Goal: Use online tool/utility: Utilize a website feature to perform a specific function

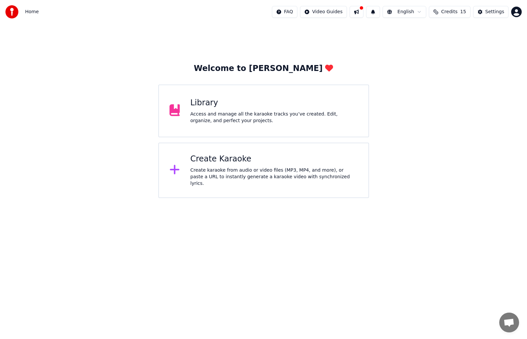
click at [278, 176] on div "Create karaoke from audio or video files (MP3, MP4, and more), or paste a URL t…" at bounding box center [274, 177] width 168 height 20
click at [247, 158] on div "Create Karaoke" at bounding box center [274, 159] width 168 height 11
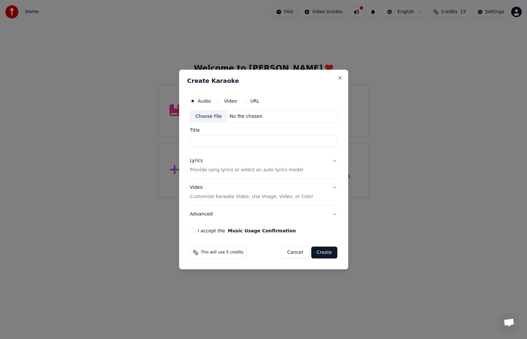
click at [334, 159] on button "Lyrics Provide song lyrics or select an auto lyrics model" at bounding box center [263, 166] width 147 height 26
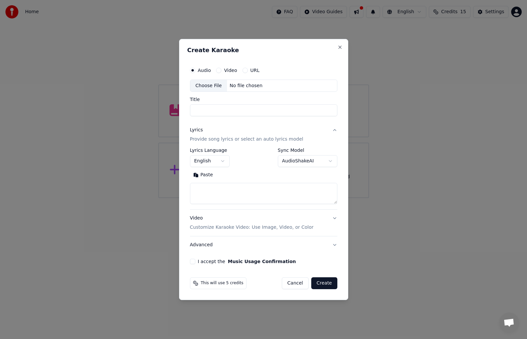
click at [215, 197] on textarea at bounding box center [263, 193] width 147 height 21
paste textarea "**********"
click at [219, 175] on button "Expand" at bounding box center [231, 175] width 31 height 11
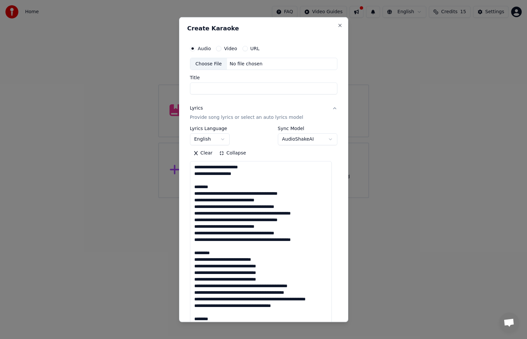
drag, startPoint x: 224, startPoint y: 187, endPoint x: 178, endPoint y: 187, distance: 46.6
click at [178, 187] on body "**********" at bounding box center [263, 99] width 527 height 198
click at [220, 184] on textarea at bounding box center [261, 272] width 142 height 223
click at [220, 185] on textarea at bounding box center [261, 272] width 142 height 223
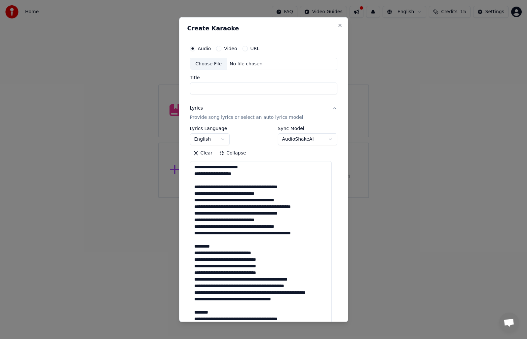
drag, startPoint x: 311, startPoint y: 207, endPoint x: 266, endPoint y: 206, distance: 45.0
click at [266, 206] on textarea at bounding box center [261, 272] width 142 height 223
drag, startPoint x: 314, startPoint y: 234, endPoint x: 257, endPoint y: 235, distance: 56.8
click at [257, 235] on textarea at bounding box center [261, 272] width 142 height 223
drag, startPoint x: 224, startPoint y: 248, endPoint x: 193, endPoint y: 248, distance: 31.4
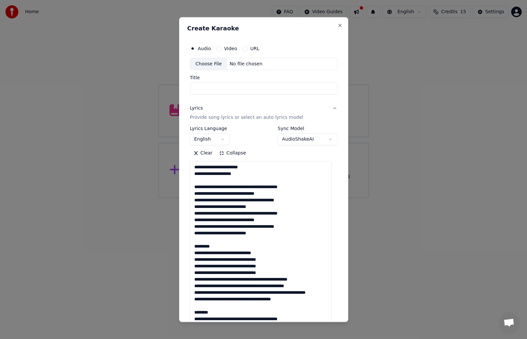
click at [193, 248] on textarea at bounding box center [261, 272] width 142 height 223
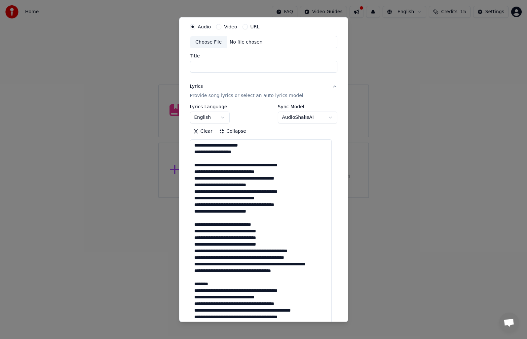
scroll to position [33, 0]
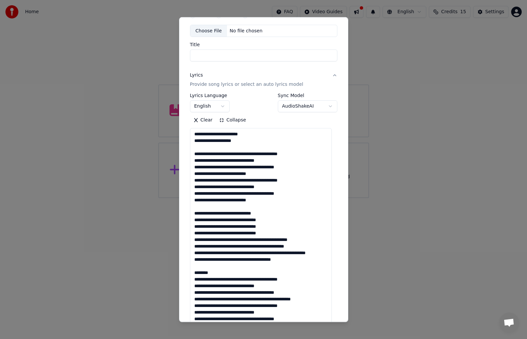
click at [272, 253] on textarea at bounding box center [261, 239] width 142 height 223
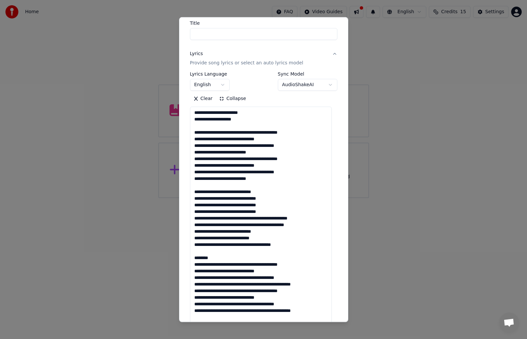
scroll to position [66, 0]
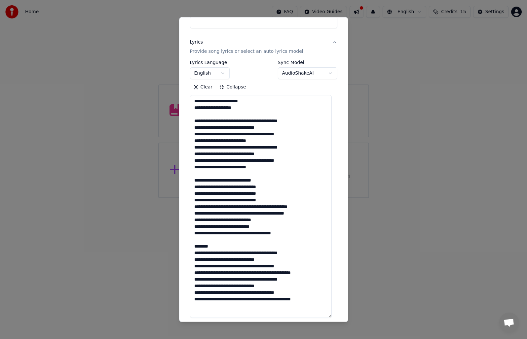
drag, startPoint x: 212, startPoint y: 245, endPoint x: 190, endPoint y: 247, distance: 22.6
click at [190, 247] on textarea at bounding box center [261, 206] width 142 height 223
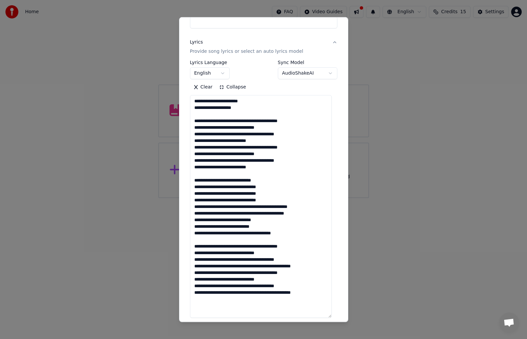
scroll to position [99, 0]
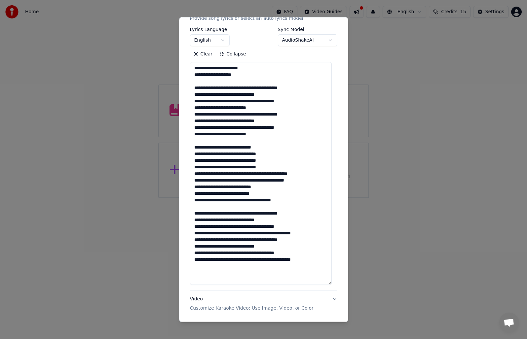
drag, startPoint x: 313, startPoint y: 233, endPoint x: 257, endPoint y: 232, distance: 55.5
click at [257, 232] on textarea at bounding box center [261, 173] width 142 height 223
drag, startPoint x: 311, startPoint y: 260, endPoint x: 263, endPoint y: 262, distance: 48.3
click at [263, 262] on textarea at bounding box center [261, 173] width 142 height 223
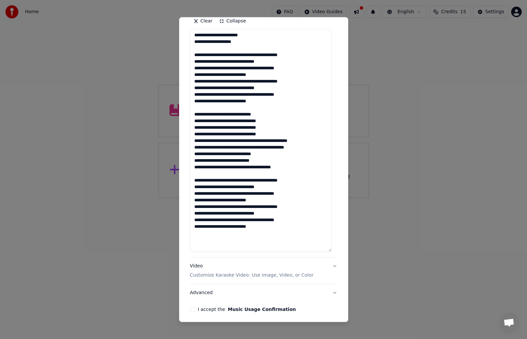
drag, startPoint x: 314, startPoint y: 232, endPoint x: 267, endPoint y: 237, distance: 47.5
click at [267, 237] on textarea at bounding box center [261, 140] width 142 height 223
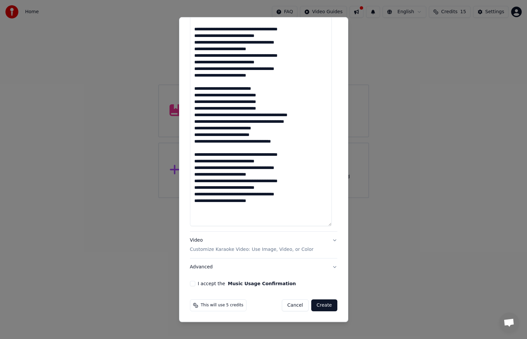
click at [187, 213] on div "**********" at bounding box center [263, 85] width 153 height 408
click at [199, 210] on textarea at bounding box center [261, 114] width 142 height 223
click at [264, 206] on textarea at bounding box center [261, 114] width 142 height 223
paste textarea "**********"
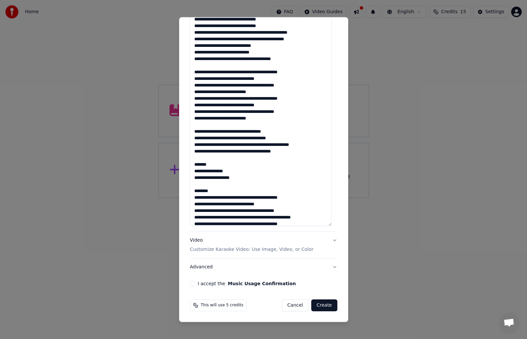
scroll to position [64, 0]
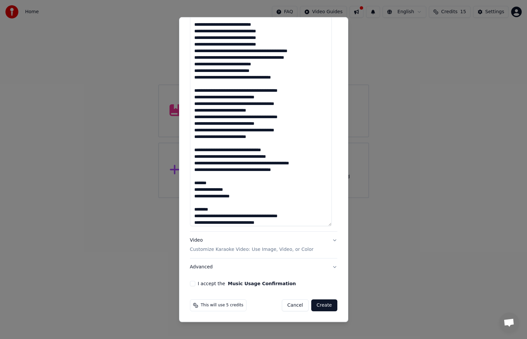
drag, startPoint x: 213, startPoint y: 180, endPoint x: 203, endPoint y: 181, distance: 9.9
click at [203, 181] on textarea at bounding box center [261, 114] width 142 height 223
click at [215, 181] on textarea at bounding box center [261, 114] width 142 height 223
drag, startPoint x: 215, startPoint y: 181, endPoint x: 203, endPoint y: 180, distance: 12.6
click at [203, 180] on textarea at bounding box center [261, 114] width 142 height 223
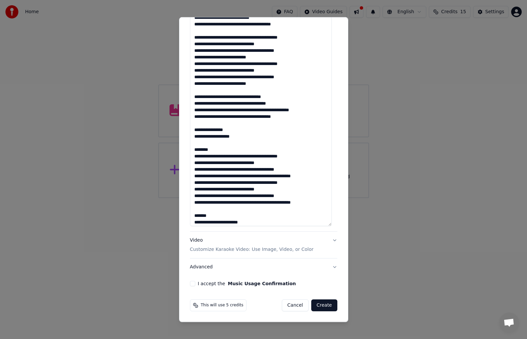
scroll to position [126, 0]
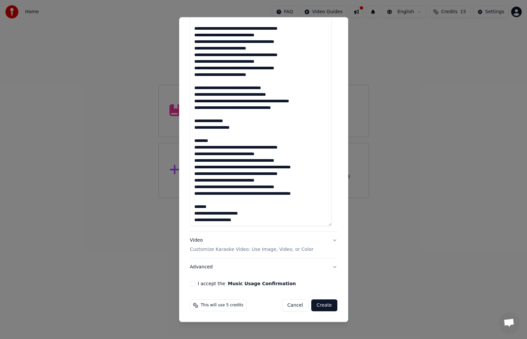
drag, startPoint x: 214, startPoint y: 140, endPoint x: 192, endPoint y: 140, distance: 22.5
click at [192, 140] on textarea at bounding box center [261, 114] width 142 height 223
drag, startPoint x: 314, startPoint y: 193, endPoint x: 259, endPoint y: 194, distance: 54.5
click at [259, 194] on textarea at bounding box center [261, 114] width 142 height 223
drag, startPoint x: 306, startPoint y: 166, endPoint x: 258, endPoint y: 168, distance: 47.9
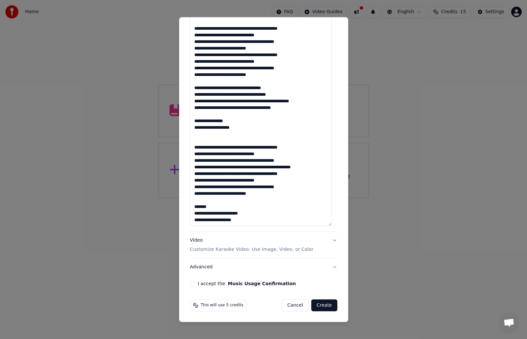
click at [258, 168] on textarea at bounding box center [261, 114] width 142 height 223
drag, startPoint x: 223, startPoint y: 207, endPoint x: 161, endPoint y: 209, distance: 62.1
click at [161, 198] on body "**********" at bounding box center [263, 99] width 527 height 198
click at [209, 205] on textarea at bounding box center [261, 114] width 142 height 223
click at [213, 206] on textarea at bounding box center [261, 114] width 142 height 223
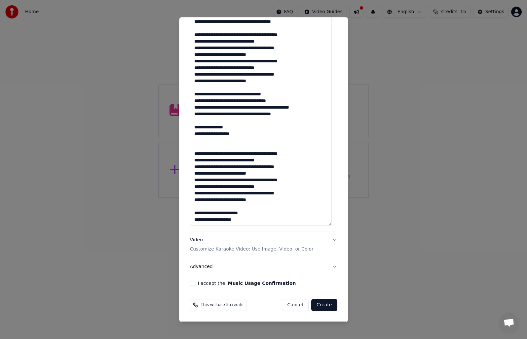
scroll to position [0, 0]
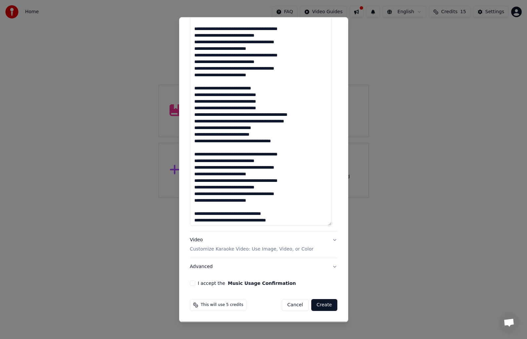
type textarea "**********"
click at [337, 218] on div "**********" at bounding box center [263, 169] width 169 height 305
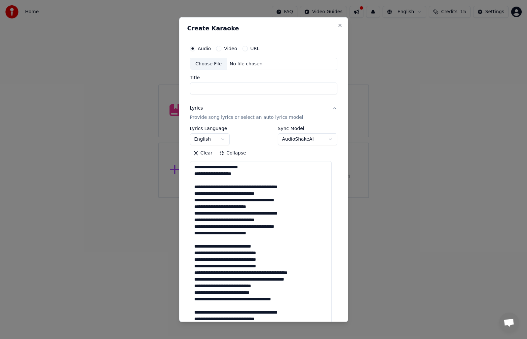
click at [217, 66] on div "Choose File" at bounding box center [208, 64] width 37 height 12
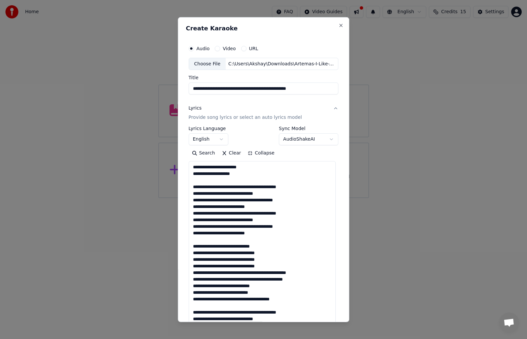
click at [323, 88] on input "**********" at bounding box center [264, 89] width 150 height 12
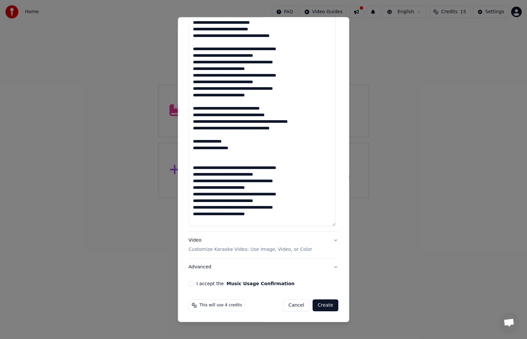
scroll to position [120, 0]
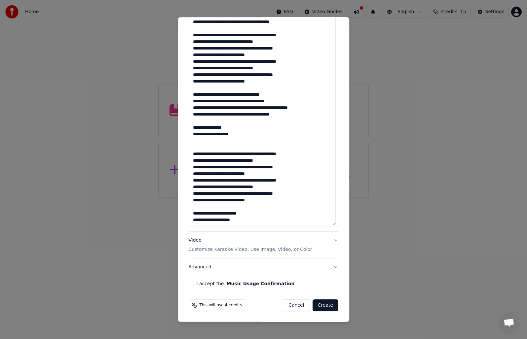
type input "**********"
click at [331, 240] on button "Video Customize Karaoke Video: Use Image, Video, or Color" at bounding box center [264, 245] width 150 height 26
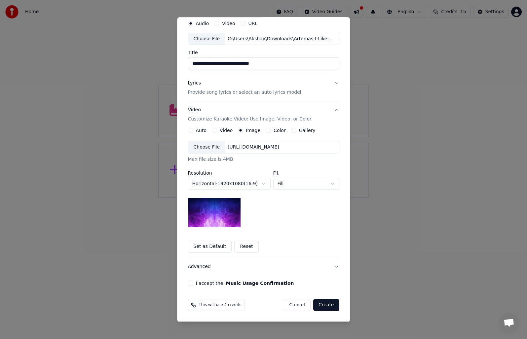
scroll to position [25, 0]
click at [330, 183] on body "**********" at bounding box center [263, 99] width 527 height 198
click at [326, 184] on body "**********" at bounding box center [263, 99] width 527 height 198
select select "****"
click at [262, 184] on body "**********" at bounding box center [263, 99] width 527 height 198
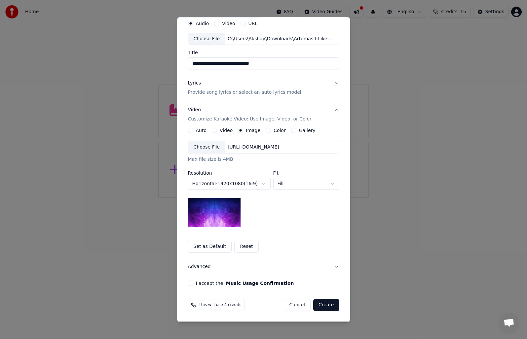
click at [262, 184] on body "**********" at bounding box center [263, 99] width 527 height 198
click at [215, 246] on button "Set as Default" at bounding box center [210, 247] width 44 height 12
click at [238, 247] on button "Reset" at bounding box center [246, 247] width 24 height 12
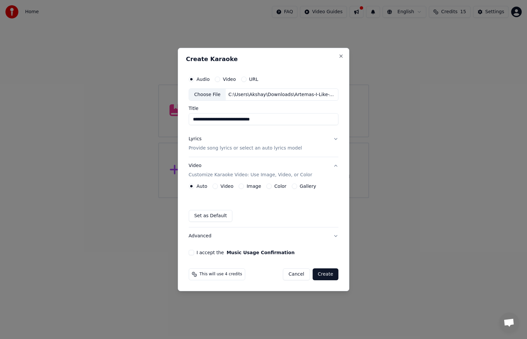
scroll to position [0, 0]
click at [211, 217] on button "Set as Default" at bounding box center [211, 216] width 44 height 12
click at [217, 188] on button "Video" at bounding box center [214, 186] width 5 height 5
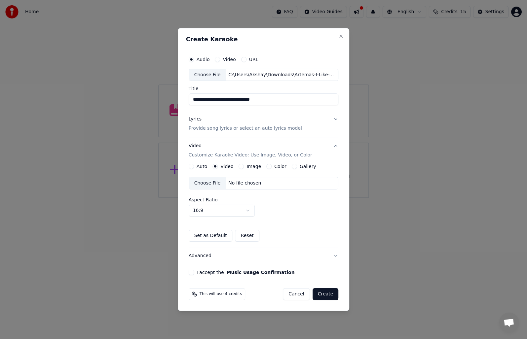
click at [248, 198] on body "**********" at bounding box center [263, 99] width 527 height 198
click at [246, 184] on div "No file chosen" at bounding box center [245, 183] width 38 height 7
click at [221, 236] on button "Set as Default" at bounding box center [211, 236] width 44 height 12
click at [244, 167] on button "Image" at bounding box center [241, 166] width 5 height 5
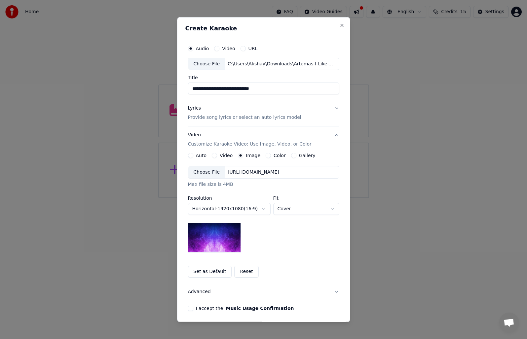
click at [266, 156] on div "Color" at bounding box center [276, 155] width 20 height 5
click at [266, 155] on button "Color" at bounding box center [268, 155] width 5 height 5
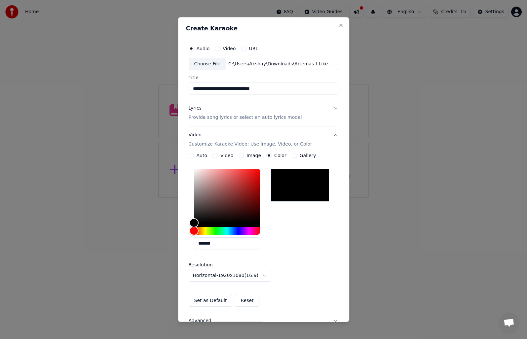
click at [243, 156] on div "Image" at bounding box center [250, 155] width 22 height 5
click at [239, 156] on button "Image" at bounding box center [241, 155] width 5 height 5
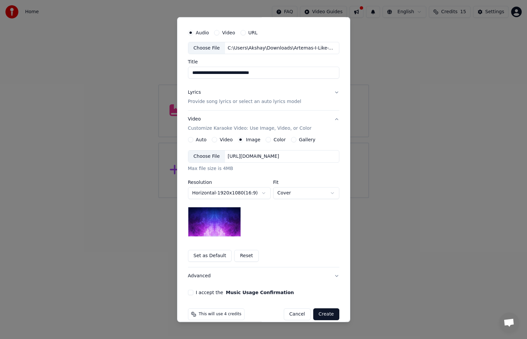
scroll to position [25, 0]
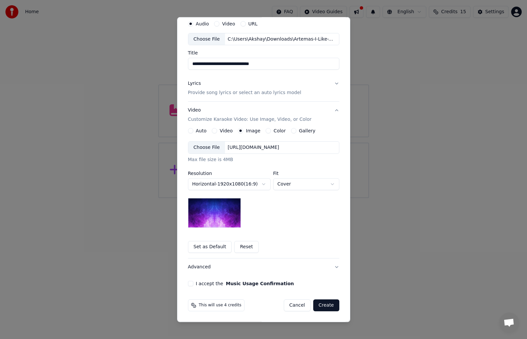
click at [189, 282] on button "I accept the Music Usage Confirmation" at bounding box center [190, 283] width 5 height 5
click at [322, 306] on button "Create" at bounding box center [326, 306] width 26 height 12
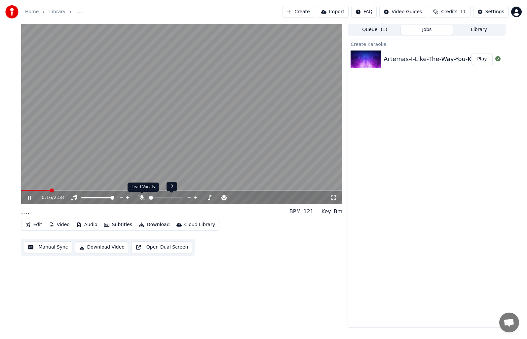
click at [140, 197] on icon at bounding box center [141, 197] width 7 height 5
click at [374, 26] on button "Queue ( 1 )" at bounding box center [375, 30] width 52 height 10
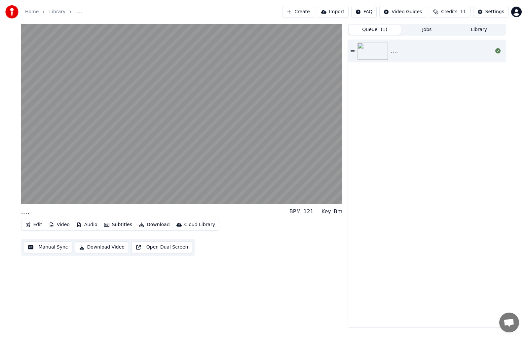
click at [416, 30] on button "Jobs" at bounding box center [427, 30] width 52 height 10
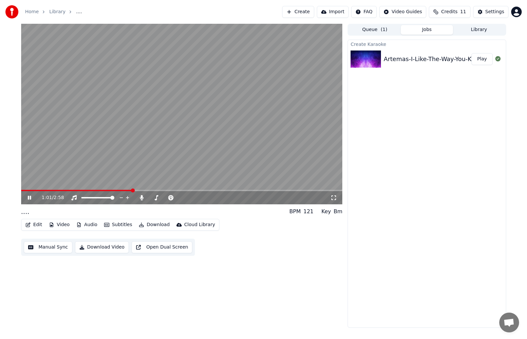
click at [176, 194] on div "1:01 / 2:58" at bounding box center [181, 197] width 321 height 13
click at [183, 191] on span at bounding box center [181, 190] width 321 height 1
click at [40, 224] on button "Edit" at bounding box center [34, 224] width 22 height 9
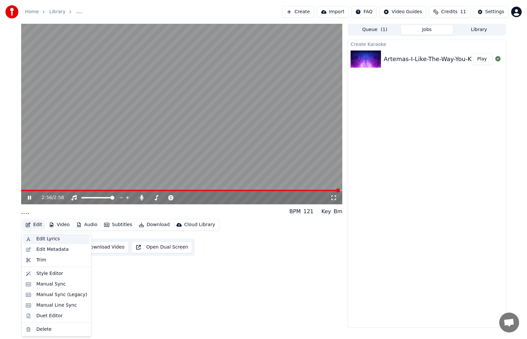
click at [49, 242] on div "Edit Lyrics" at bounding box center [47, 239] width 23 height 7
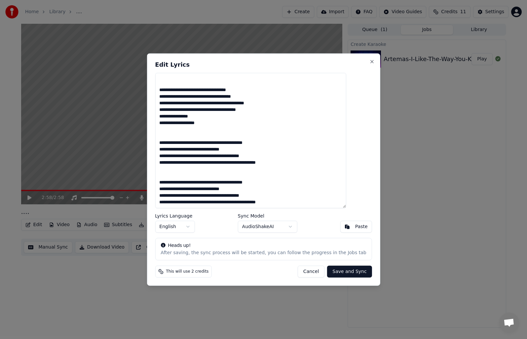
scroll to position [201, 0]
click at [299, 273] on button "Cancel" at bounding box center [311, 272] width 27 height 12
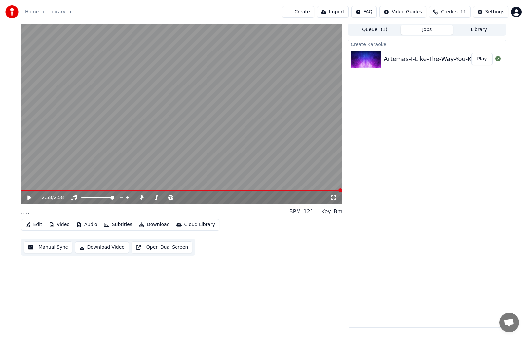
click at [61, 250] on button "Manual Sync" at bounding box center [48, 248] width 49 height 12
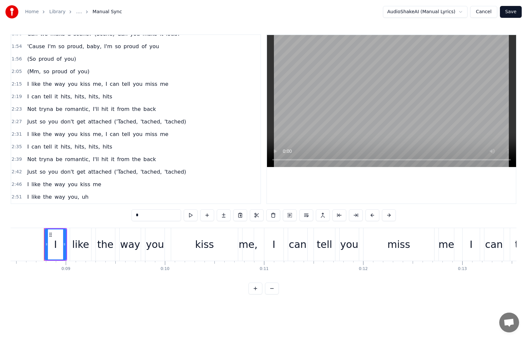
scroll to position [199, 0]
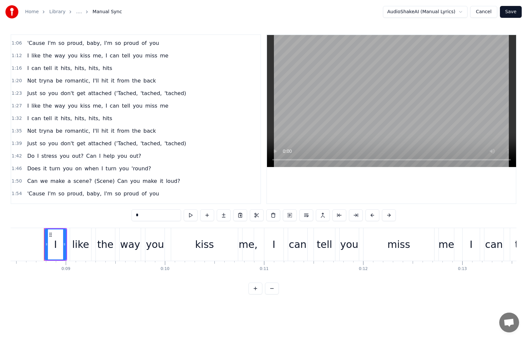
click at [18, 144] on span "1:39" at bounding box center [17, 143] width 10 height 7
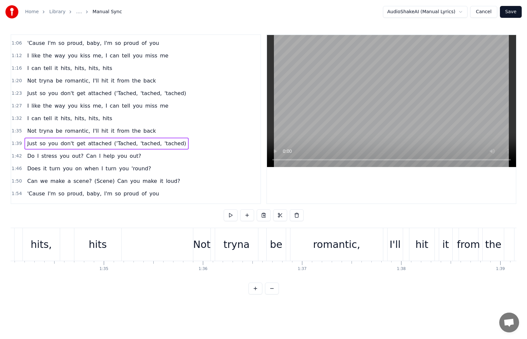
scroll to position [0, 9835]
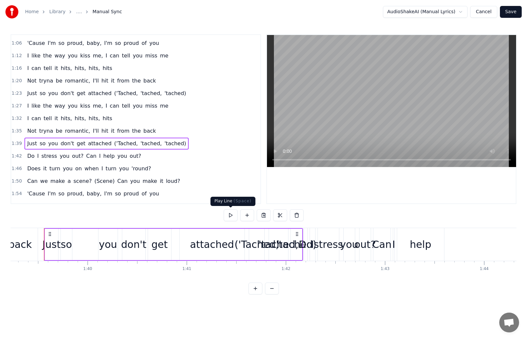
click at [227, 216] on button at bounding box center [231, 215] width 14 height 12
click at [80, 58] on span "kiss" at bounding box center [85, 56] width 11 height 8
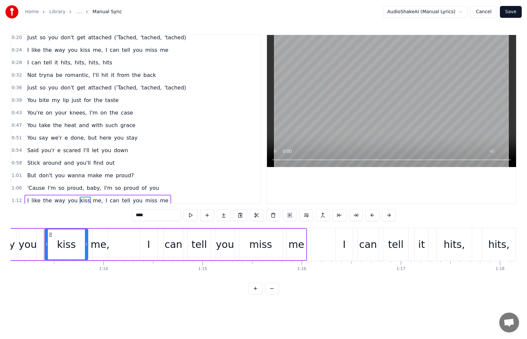
scroll to position [43, 0]
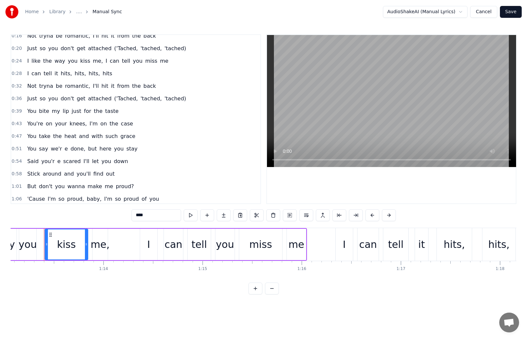
click at [69, 124] on span "knees," at bounding box center [78, 124] width 19 height 8
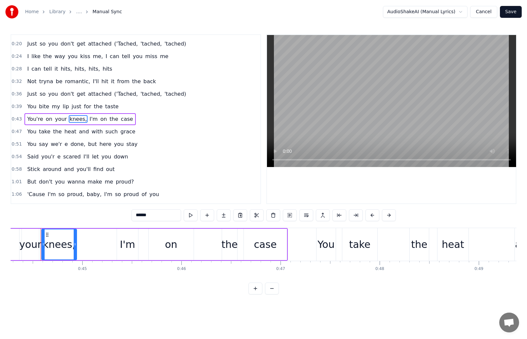
scroll to position [0, 4385]
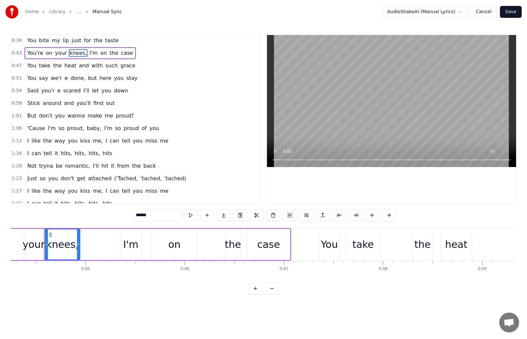
click at [59, 140] on span "way" at bounding box center [60, 141] width 12 height 8
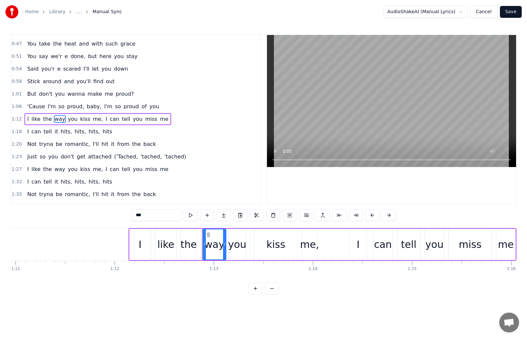
scroll to position [0, 7190]
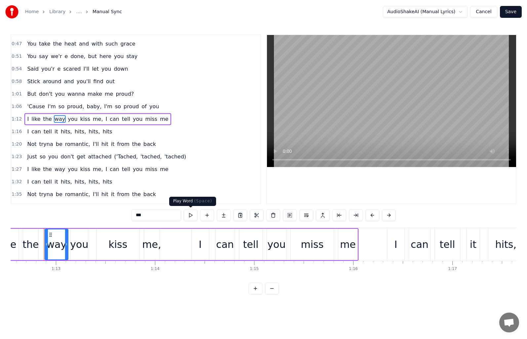
click at [186, 218] on button at bounding box center [191, 215] width 14 height 12
click at [191, 212] on button at bounding box center [191, 215] width 14 height 12
click at [26, 131] on span "I" at bounding box center [27, 132] width 3 height 8
type input "*"
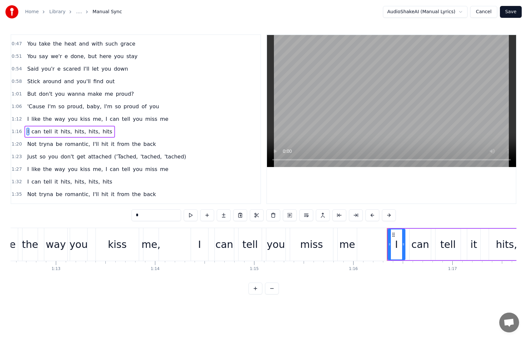
scroll to position [148, 0]
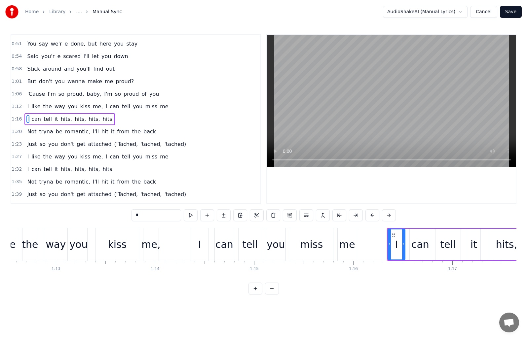
click at [17, 130] on span "1:20" at bounding box center [17, 132] width 10 height 7
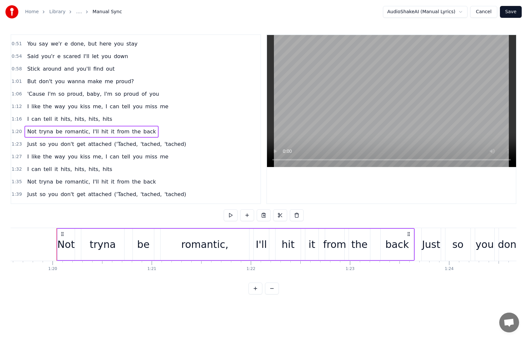
scroll to position [0, 7900]
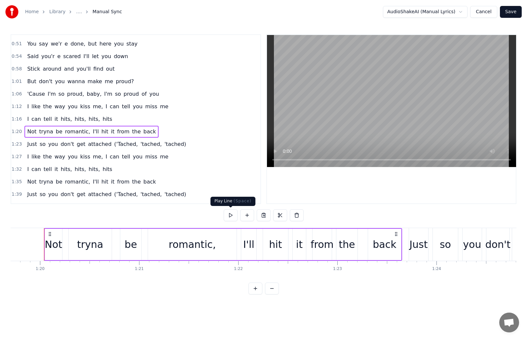
click at [231, 216] on button at bounding box center [231, 215] width 14 height 12
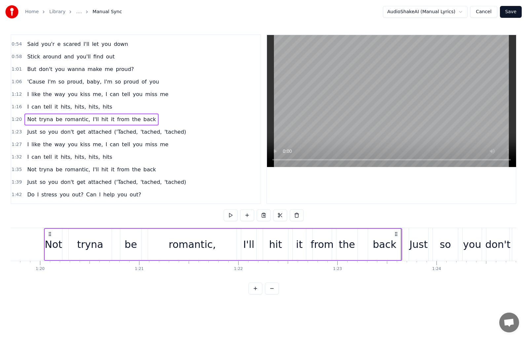
scroll to position [181, 0]
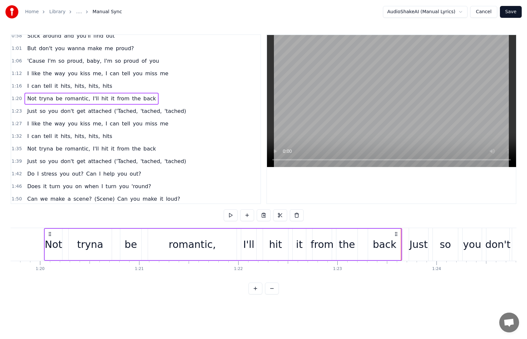
click at [77, 173] on div "Do I stress you out? Can I help you out?" at bounding box center [83, 174] width 119 height 12
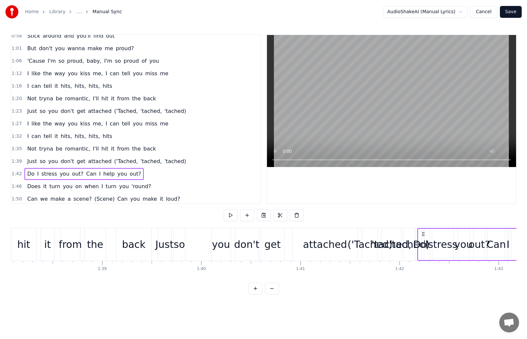
scroll to position [0, 10094]
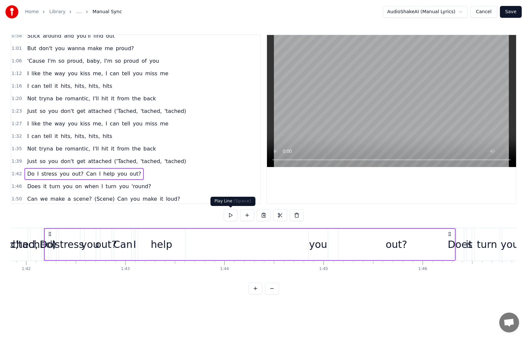
click at [231, 215] on button at bounding box center [231, 215] width 14 height 12
click at [16, 173] on span "1:42" at bounding box center [17, 174] width 10 height 7
click at [230, 216] on button at bounding box center [231, 215] width 14 height 12
click at [292, 242] on div "Do I stress you out? Can I help you out?" at bounding box center [250, 244] width 412 height 33
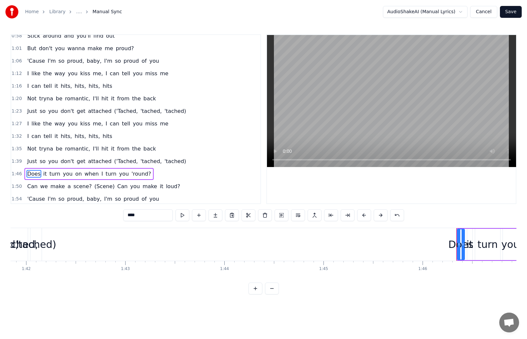
scroll to position [236, 0]
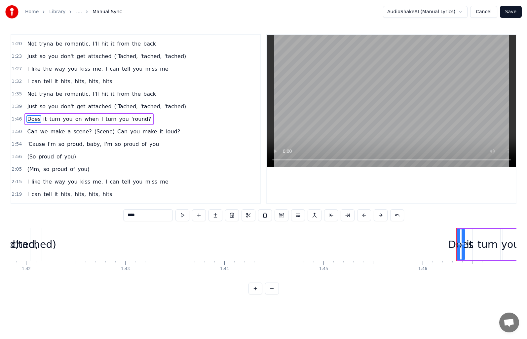
click at [39, 107] on span "so" at bounding box center [42, 107] width 7 height 8
type input "**"
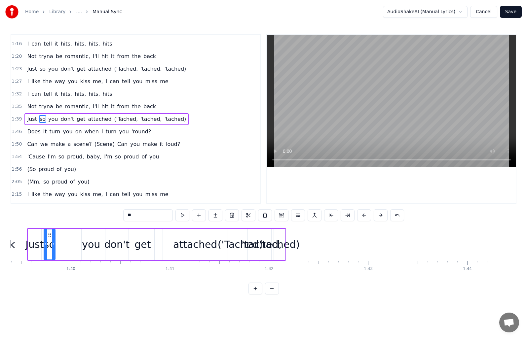
scroll to position [0, 9850]
click at [490, 13] on button "Cancel" at bounding box center [483, 12] width 27 height 12
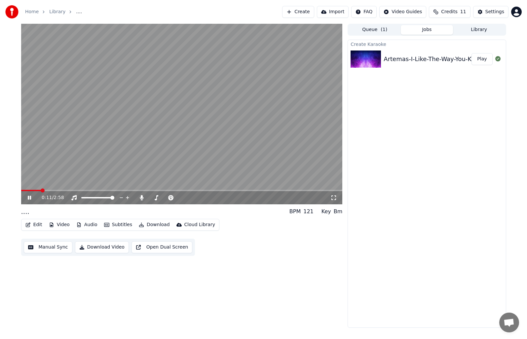
click at [186, 189] on video at bounding box center [181, 114] width 321 height 181
click at [188, 191] on span at bounding box center [181, 190] width 321 height 1
click at [28, 199] on icon at bounding box center [29, 198] width 4 height 5
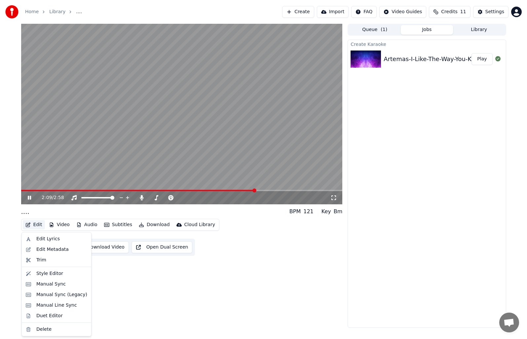
click at [33, 226] on button "Edit" at bounding box center [34, 224] width 22 height 9
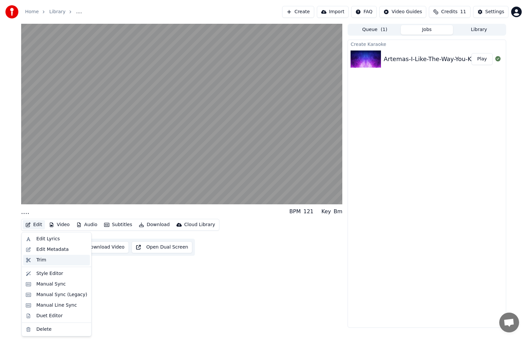
click at [44, 259] on div "Trim" at bounding box center [41, 260] width 10 height 7
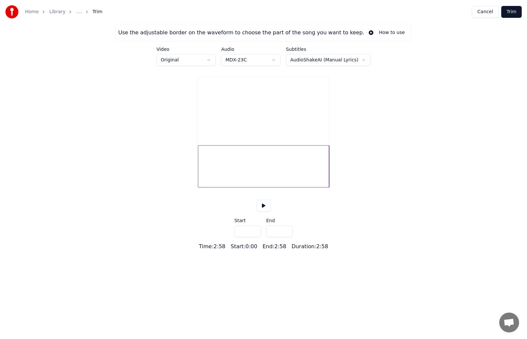
click at [288, 178] on div at bounding box center [263, 166] width 131 height 42
click at [260, 212] on button at bounding box center [264, 206] width 14 height 12
click at [288, 178] on div at bounding box center [263, 166] width 131 height 42
click at [285, 178] on div at bounding box center [263, 166] width 131 height 42
click at [261, 212] on button at bounding box center [264, 206] width 14 height 12
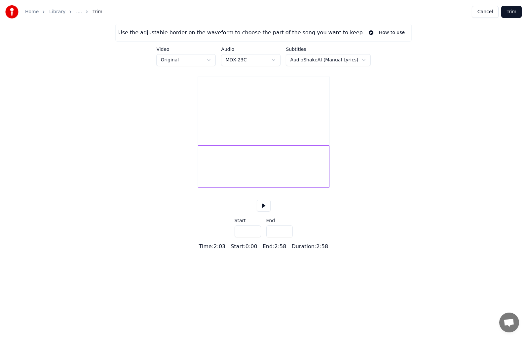
click at [247, 238] on input "***" at bounding box center [248, 232] width 26 height 12
click at [288, 178] on div at bounding box center [263, 166] width 131 height 42
click at [287, 178] on div at bounding box center [263, 166] width 131 height 42
click at [285, 178] on div at bounding box center [263, 166] width 131 height 42
drag, startPoint x: 237, startPoint y: 240, endPoint x: 249, endPoint y: 240, distance: 12.2
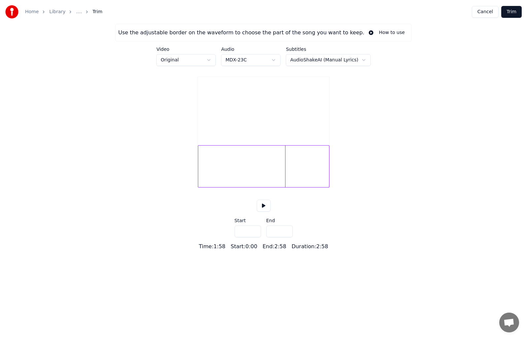
click at [249, 238] on input "***" at bounding box center [248, 232] width 26 height 12
type input "***"
click at [262, 212] on button at bounding box center [264, 206] width 14 height 12
click at [202, 182] on div at bounding box center [264, 166] width 131 height 42
click at [234, 179] on div at bounding box center [264, 166] width 131 height 42
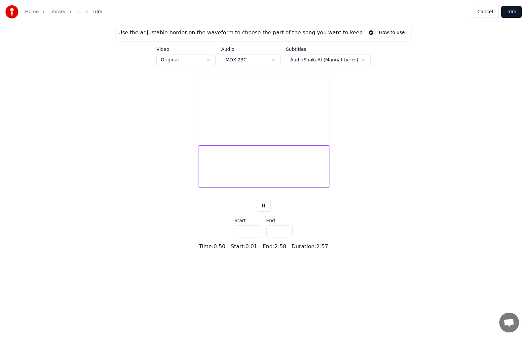
click at [262, 177] on div at bounding box center [264, 166] width 131 height 42
click at [275, 177] on div at bounding box center [264, 166] width 131 height 42
click at [286, 178] on div at bounding box center [264, 166] width 131 height 42
click at [493, 12] on button "Cancel" at bounding box center [485, 12] width 27 height 12
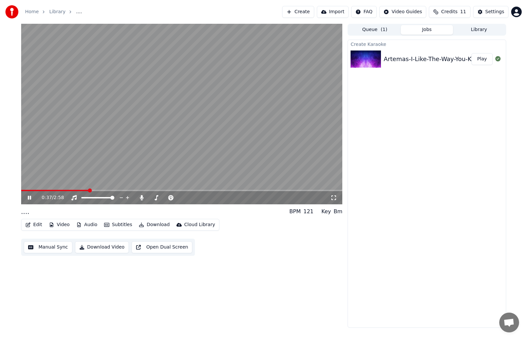
click at [188, 111] on video at bounding box center [181, 114] width 321 height 181
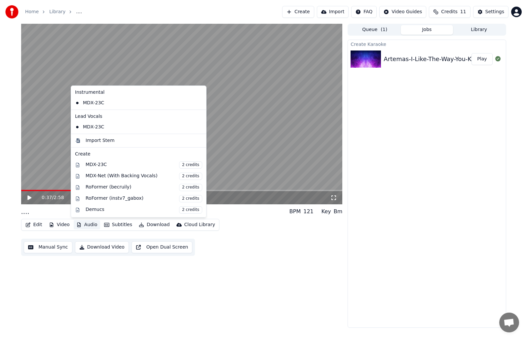
click at [89, 226] on button "Audio" at bounding box center [87, 224] width 26 height 9
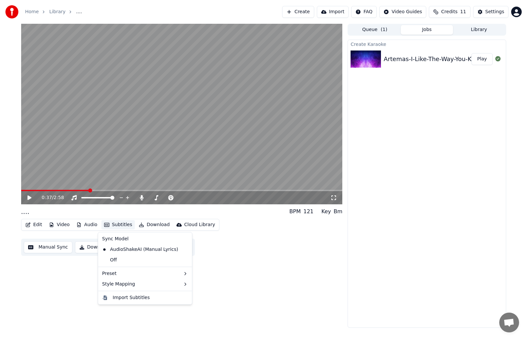
click at [122, 225] on button "Subtitles" at bounding box center [117, 224] width 33 height 9
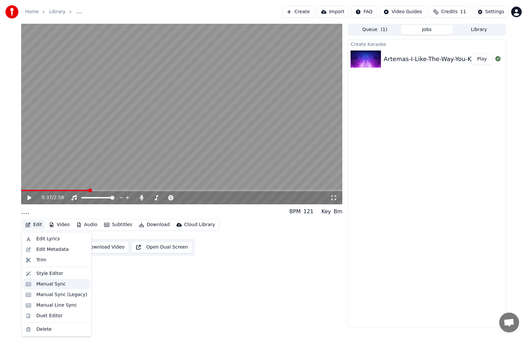
click at [52, 284] on div "Manual Sync" at bounding box center [50, 284] width 29 height 7
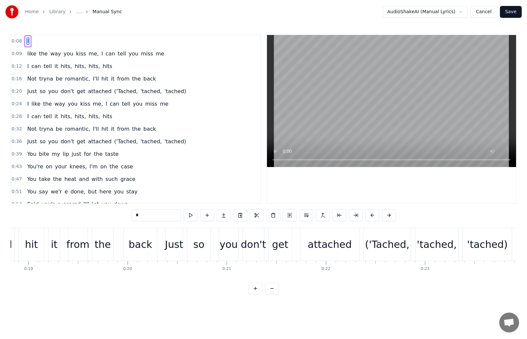
scroll to position [0, 1712]
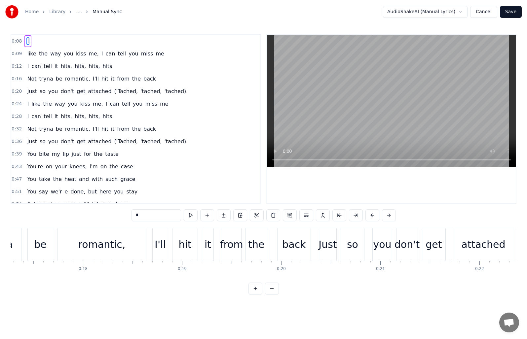
click at [168, 91] on div "Just so you don't get attached ('Tached, 'tached, 'tached)" at bounding box center [106, 92] width 164 height 12
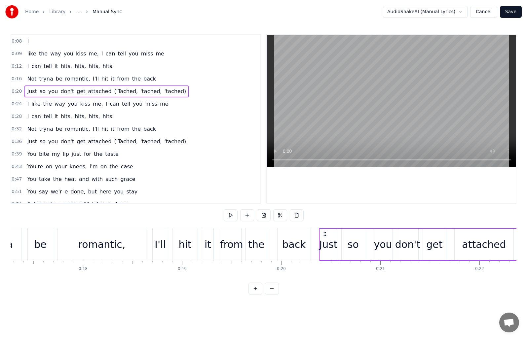
click at [168, 91] on div "Just so you don't get attached ('Tached, 'tached, 'tached)" at bounding box center [106, 92] width 164 height 12
click at [484, 12] on button "Cancel" at bounding box center [483, 12] width 27 height 12
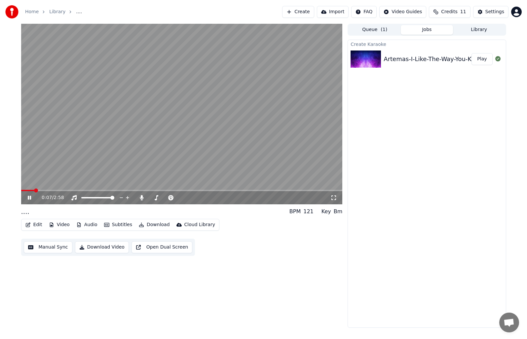
click at [171, 111] on video at bounding box center [181, 114] width 321 height 181
